Goal: Find specific page/section: Find specific page/section

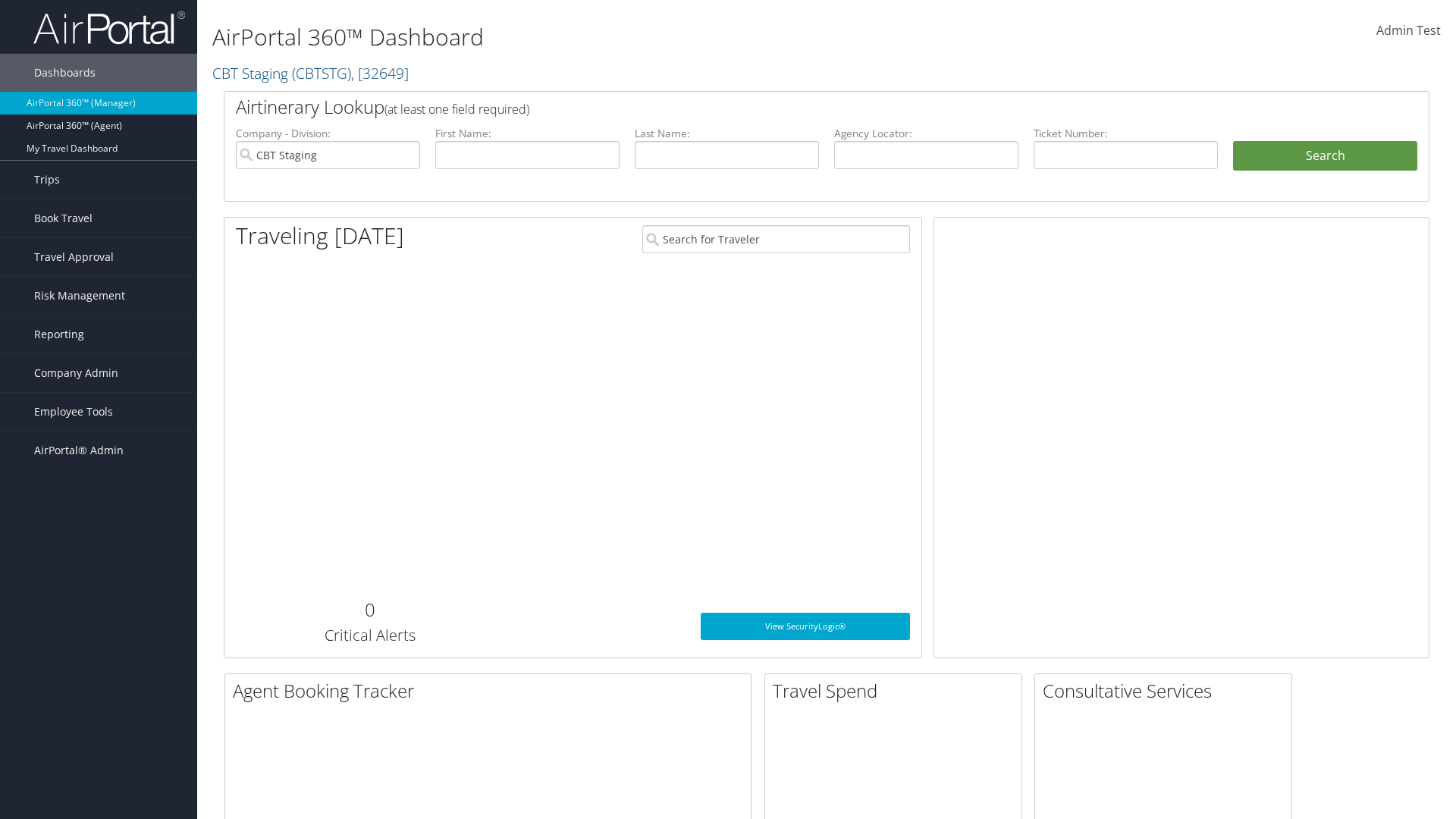
click at [99, 373] on span "Company Admin" at bounding box center [75, 373] width 84 height 38
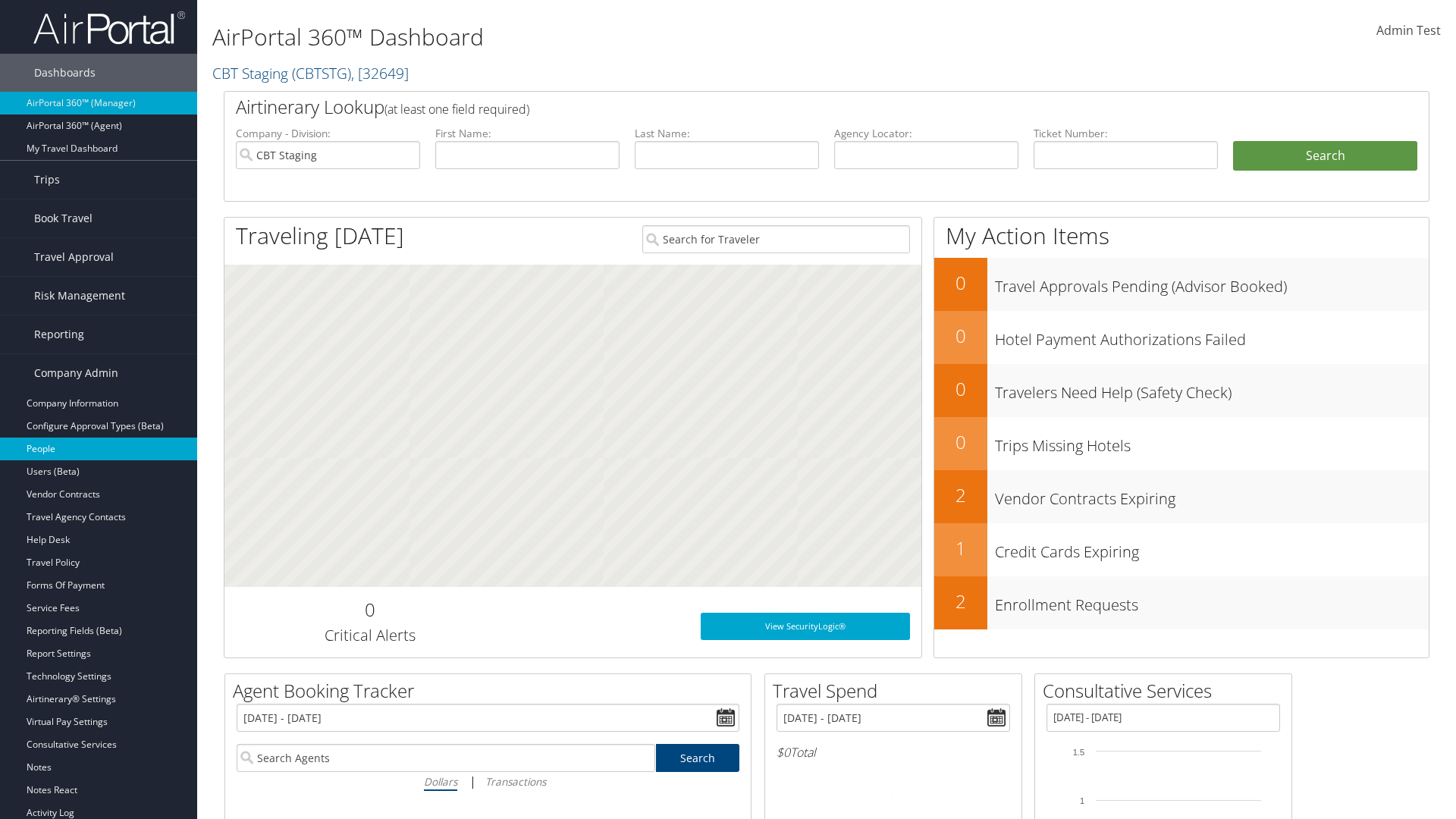
click at [99, 449] on link "People" at bounding box center [99, 449] width 198 height 22
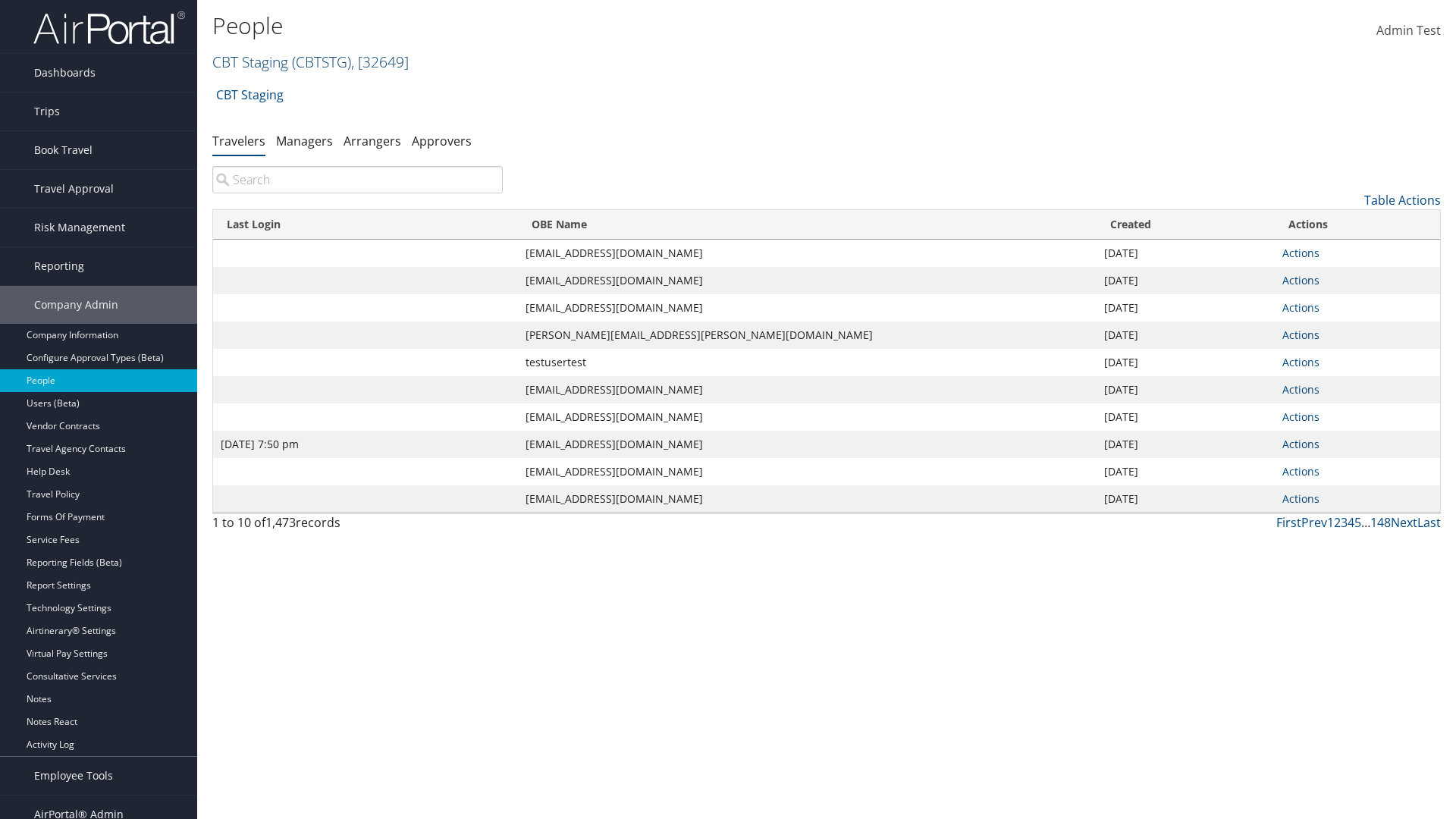
click at [251, 61] on link "CBT Staging ( CBTSTG ) , [ 32649 ]" at bounding box center [310, 61] width 197 height 20
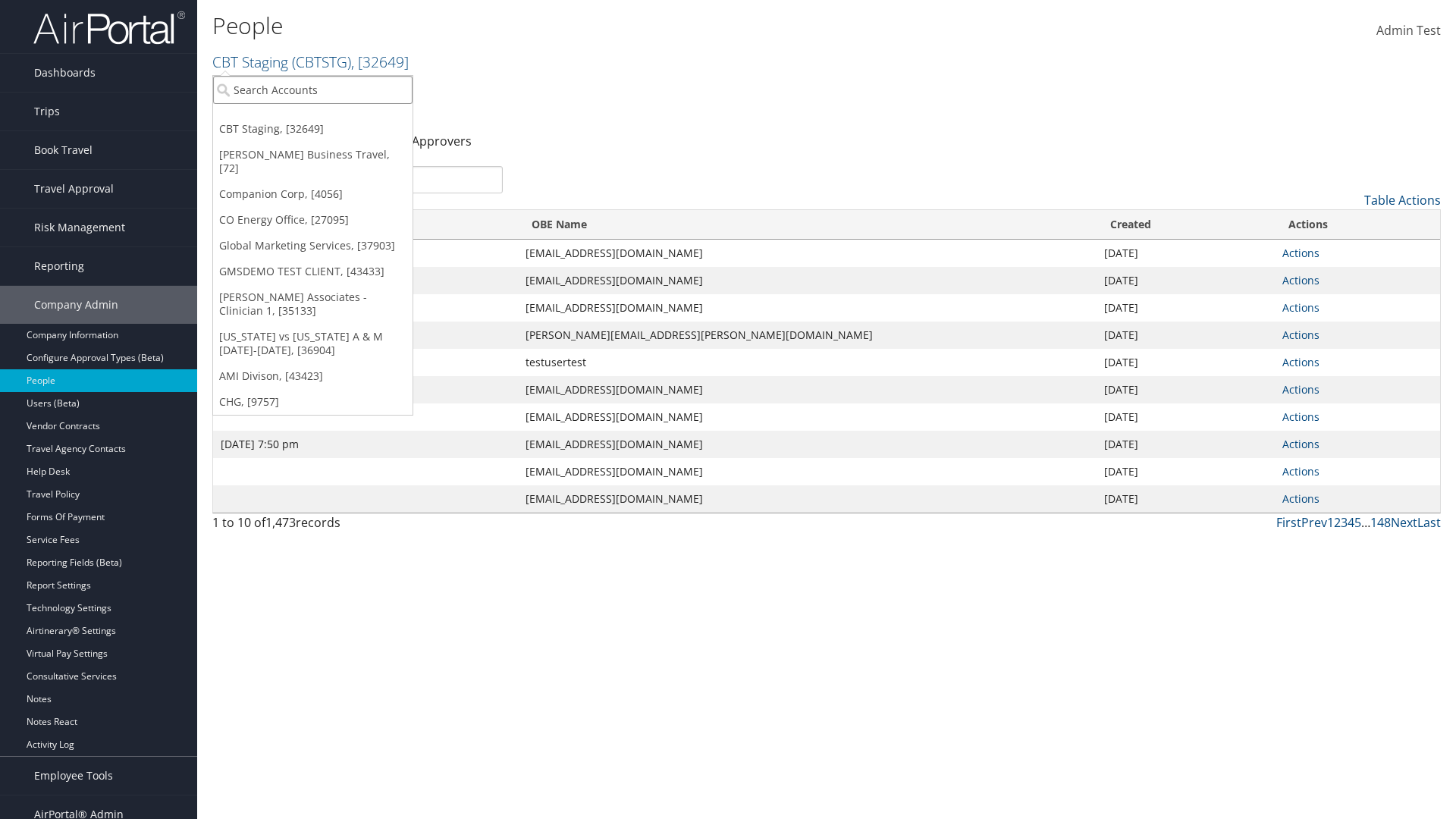
click at [312, 89] on input "search" at bounding box center [312, 89] width 199 height 28
type input "Global Marketing Services"
click at [327, 117] on div "Global Marketing Services (301946), [37903]" at bounding box center [327, 117] width 244 height 14
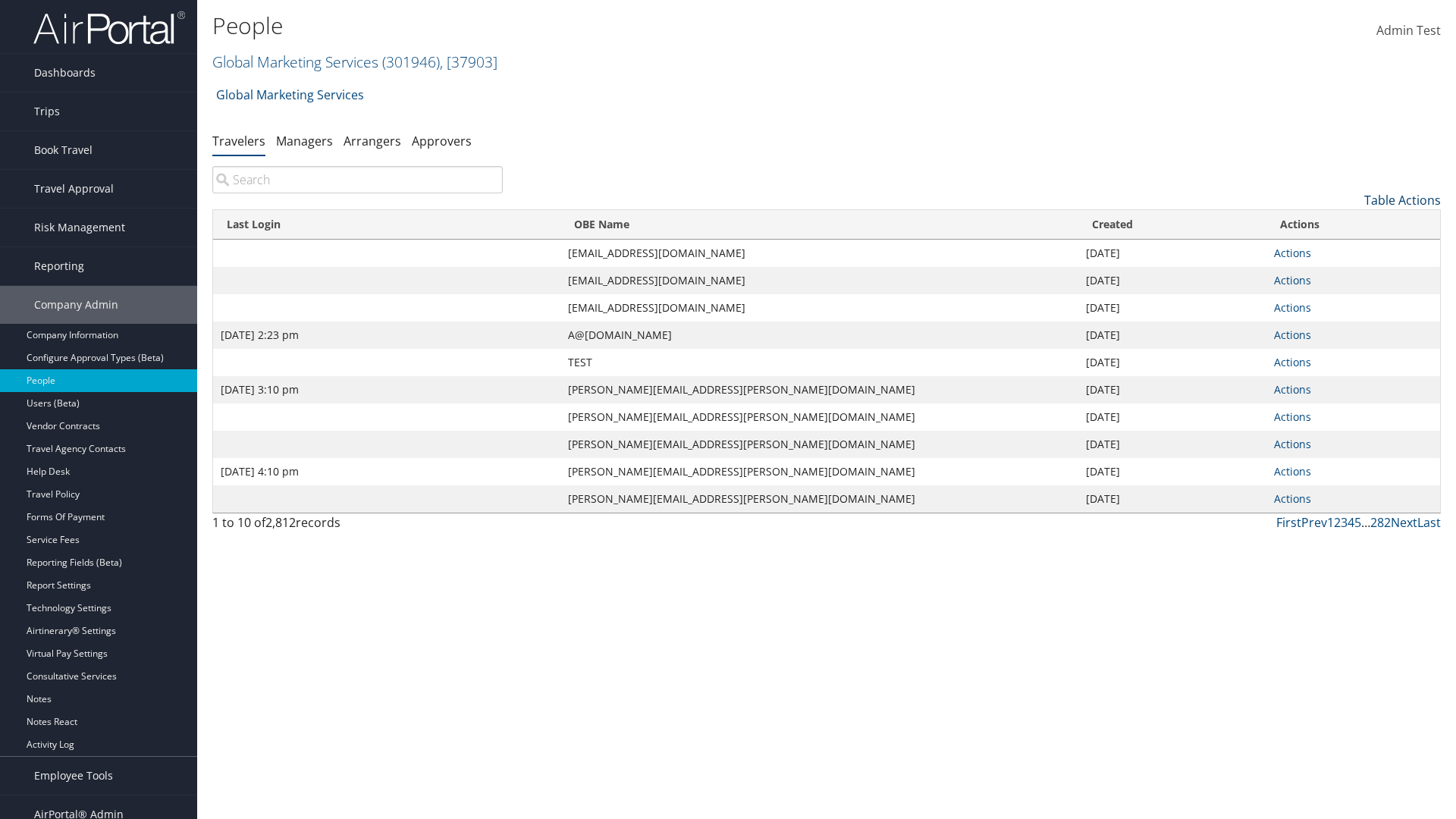
click at [1402, 200] on link "Table Actions" at bounding box center [1402, 200] width 76 height 17
click at [1340, 275] on link "Column Visibility" at bounding box center [1340, 275] width 199 height 26
